Goal: Book appointment/travel/reservation

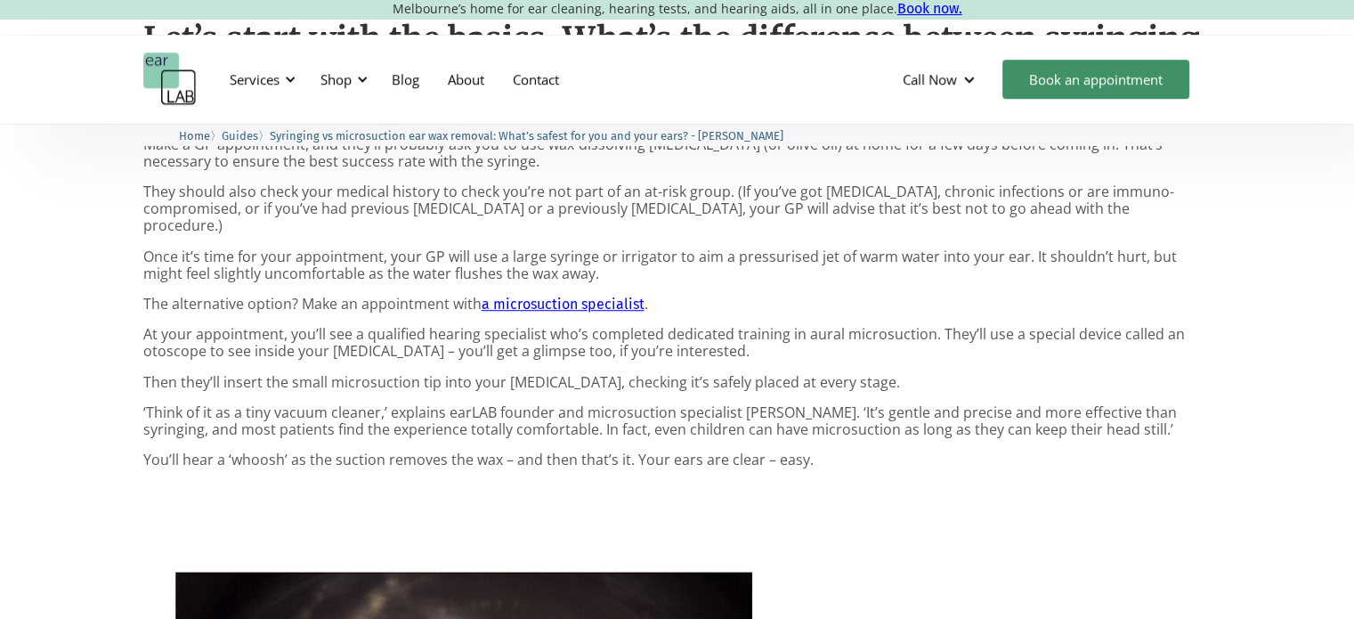
scroll to position [1158, 0]
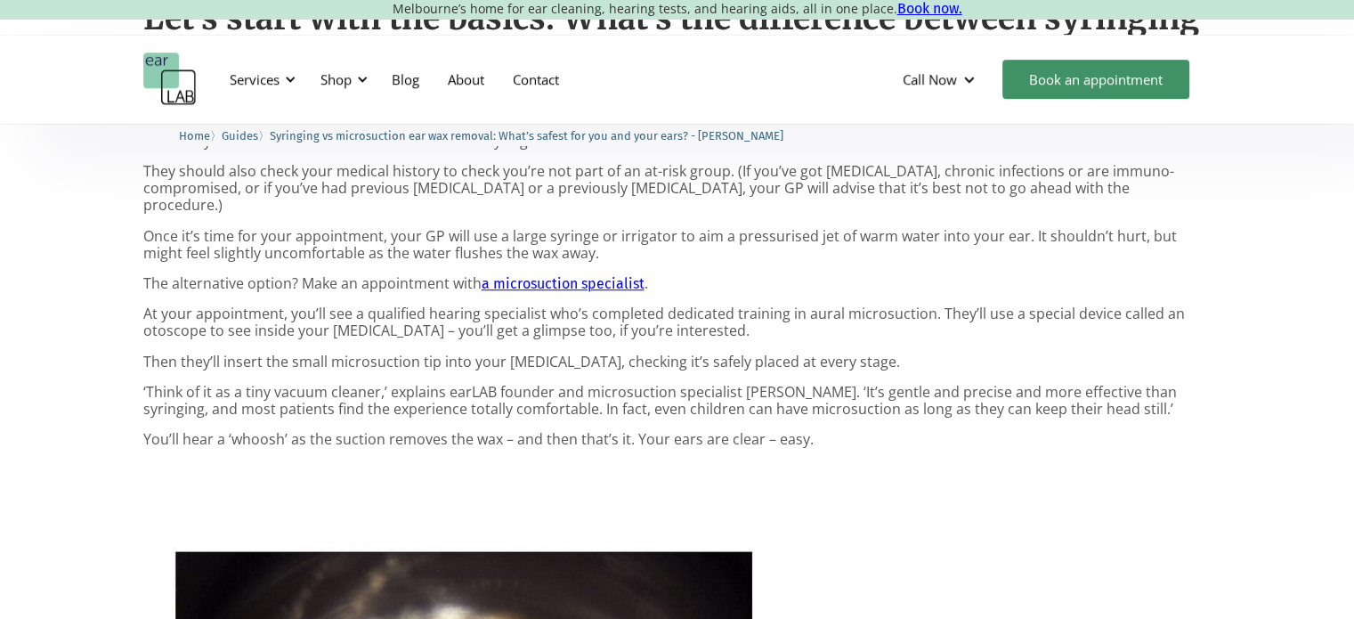
click at [605, 275] on link "a microsuction specialist" at bounding box center [563, 283] width 163 height 17
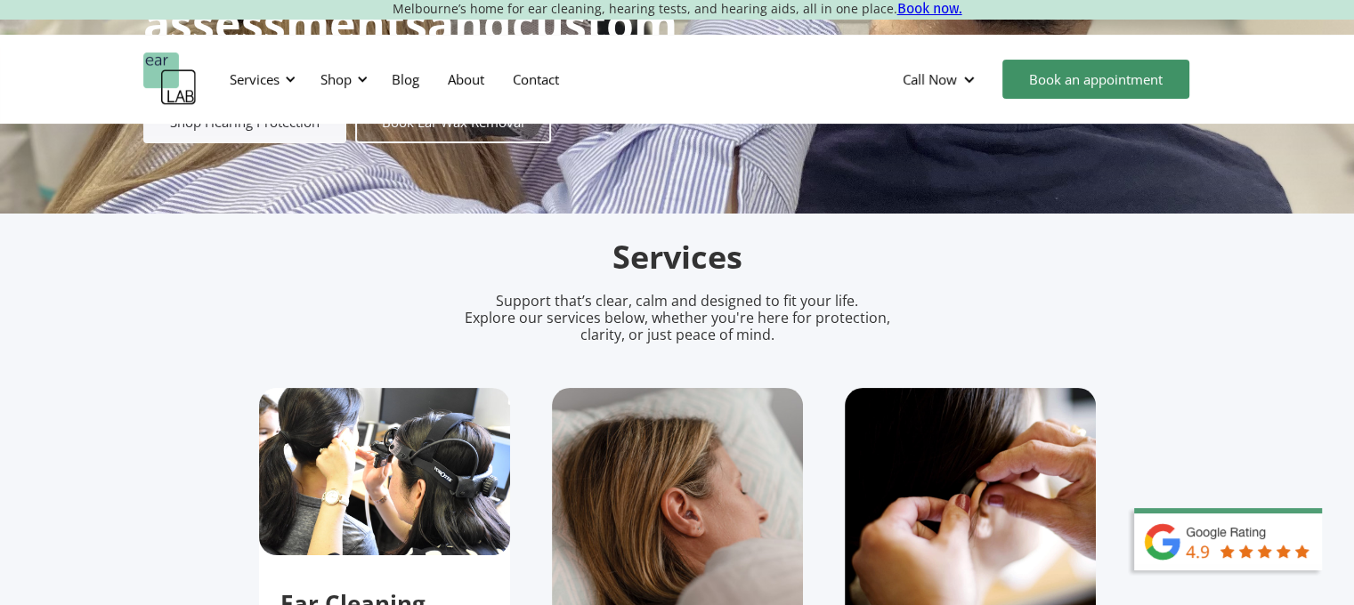
scroll to position [178, 0]
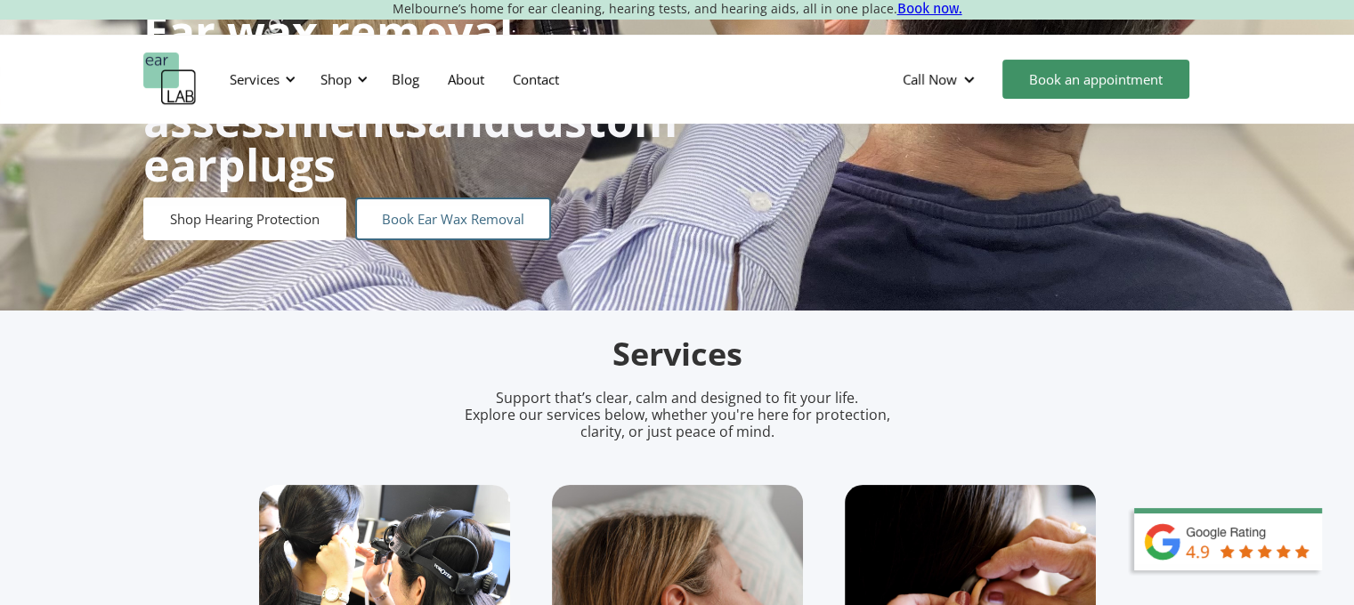
click at [461, 198] on link "Book Ear Wax Removal" at bounding box center [453, 219] width 196 height 43
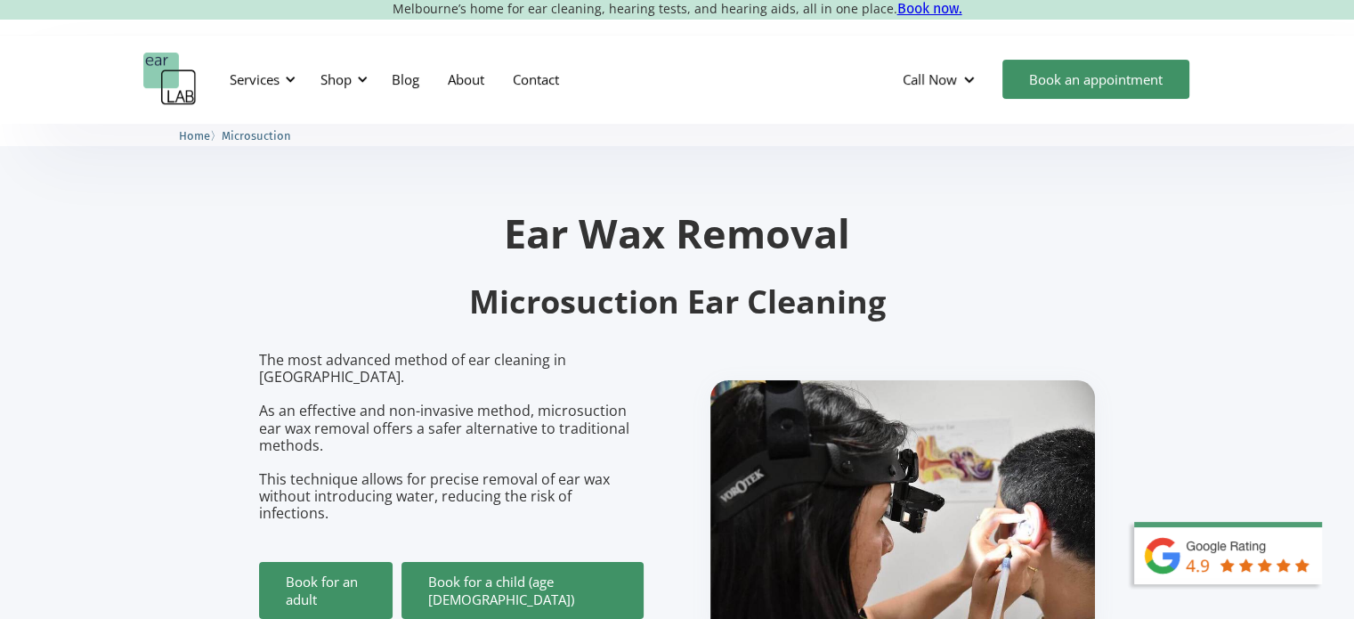
scroll to position [178, 0]
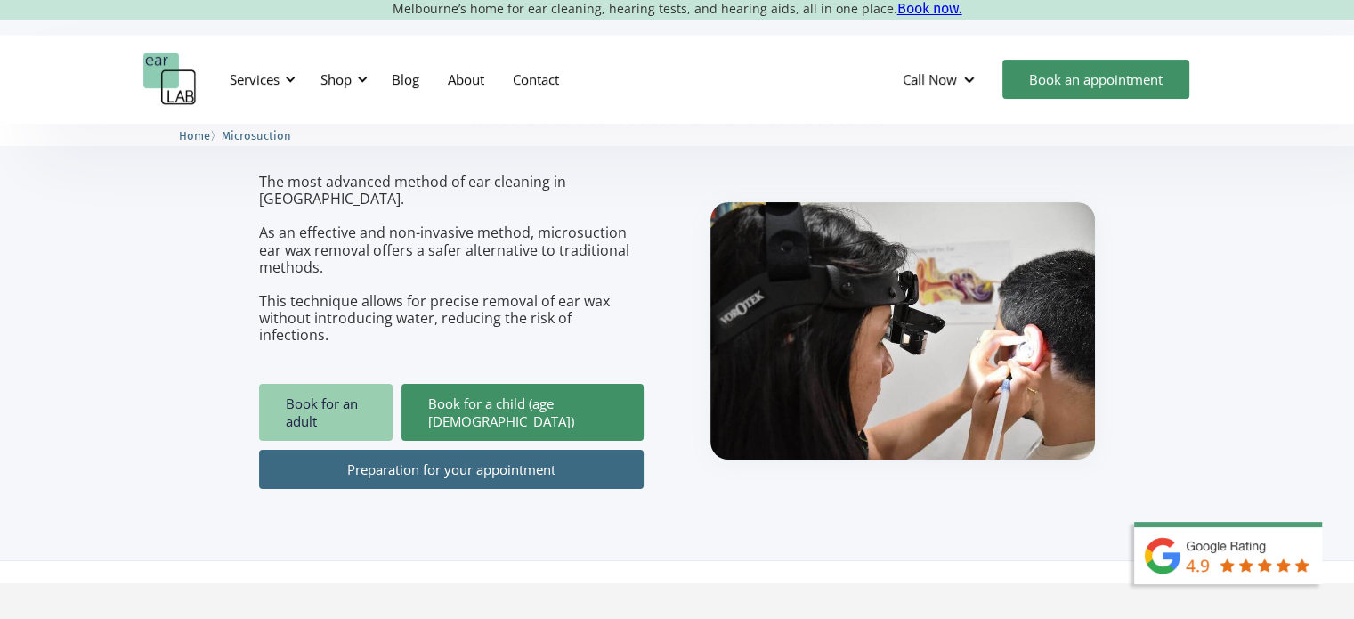
click at [306, 384] on link "Book for an adult" at bounding box center [326, 412] width 134 height 57
